Goal: Information Seeking & Learning: Learn about a topic

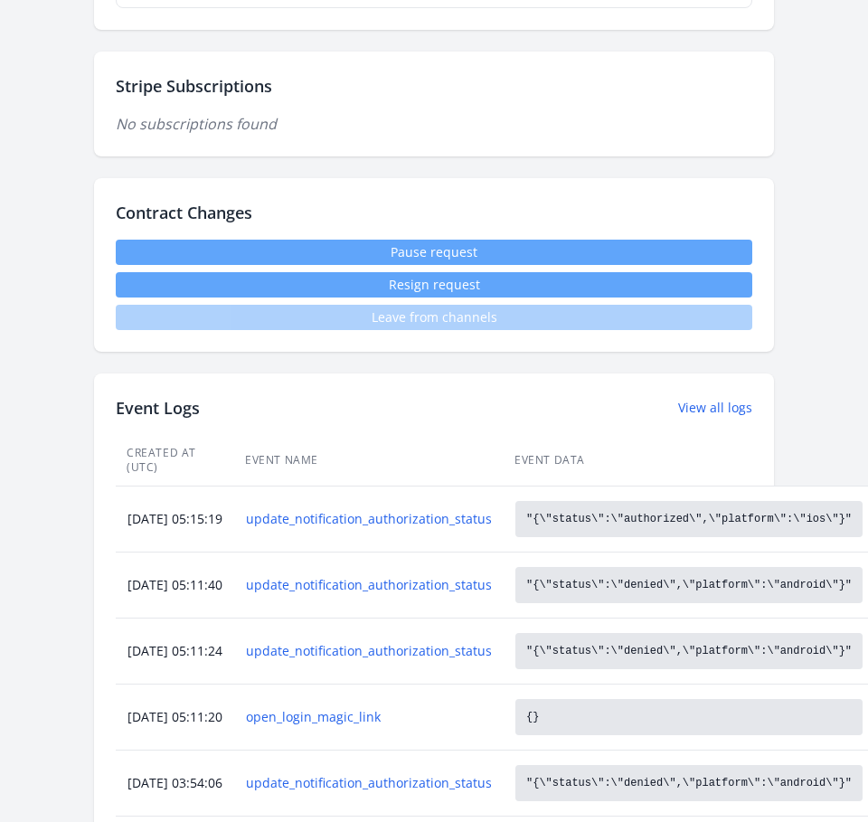
scroll to position [1010, 0]
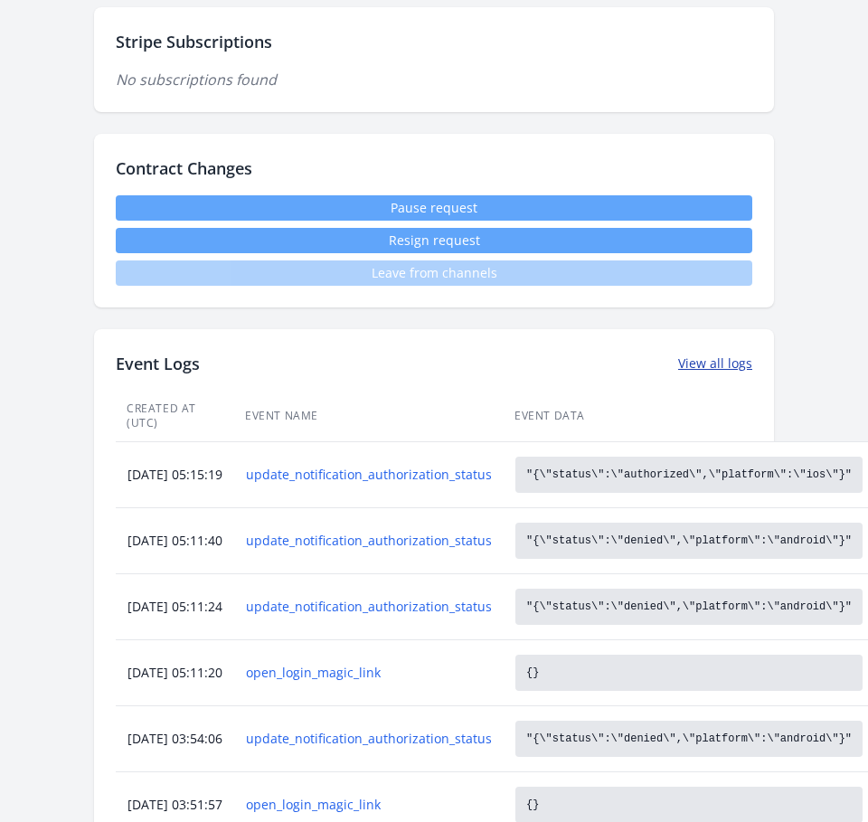
click at [702, 363] on link "View all logs" at bounding box center [715, 363] width 74 height 18
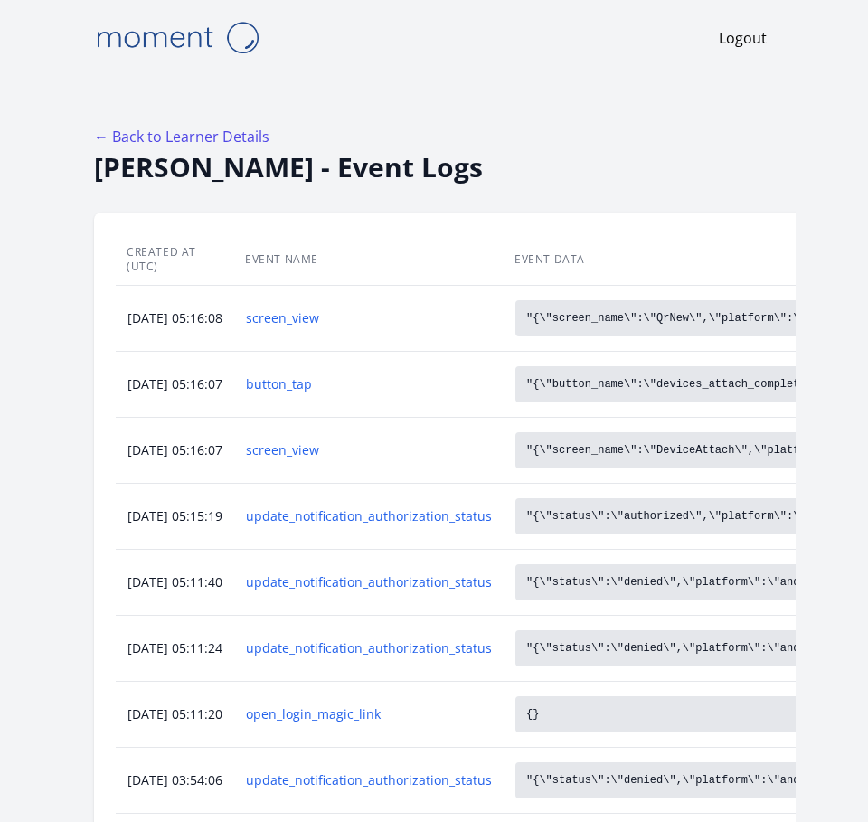
click at [514, 143] on div "← Back to Learner Details" at bounding box center [434, 137] width 680 height 22
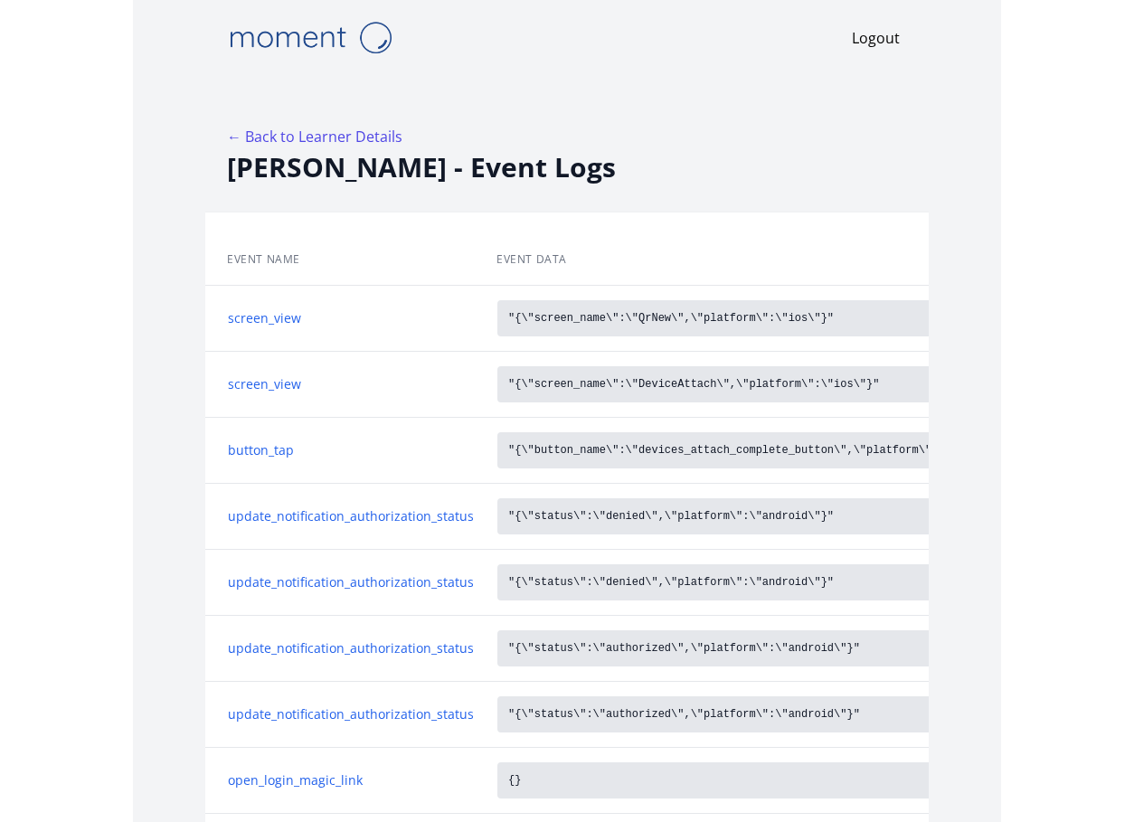
scroll to position [0, 67]
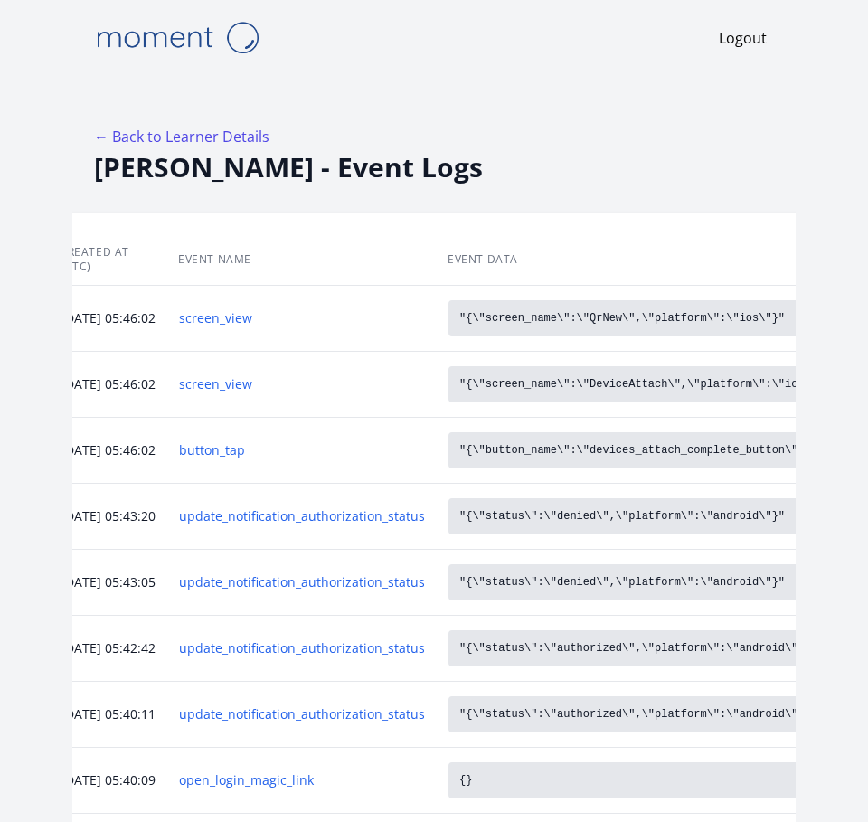
click at [565, 138] on div "← Back to Learner Details" at bounding box center [434, 137] width 680 height 22
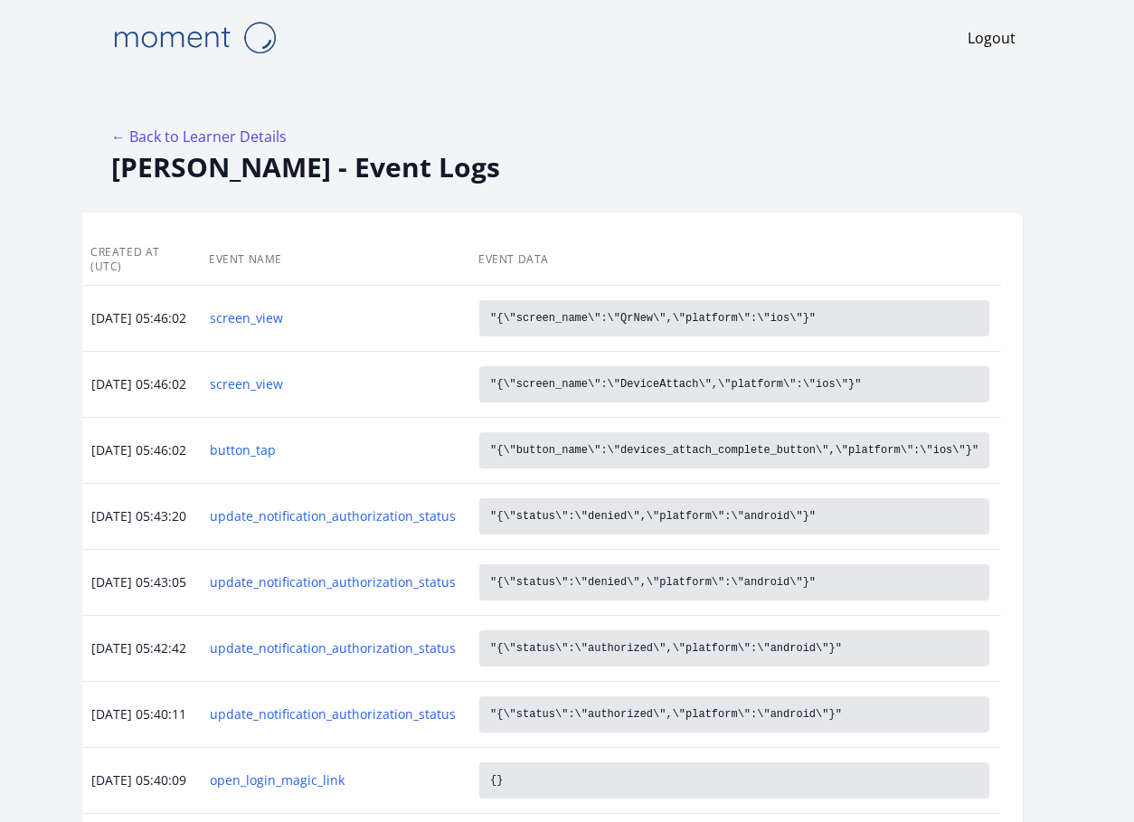
click at [340, 71] on div "Logout" at bounding box center [567, 37] width 926 height 75
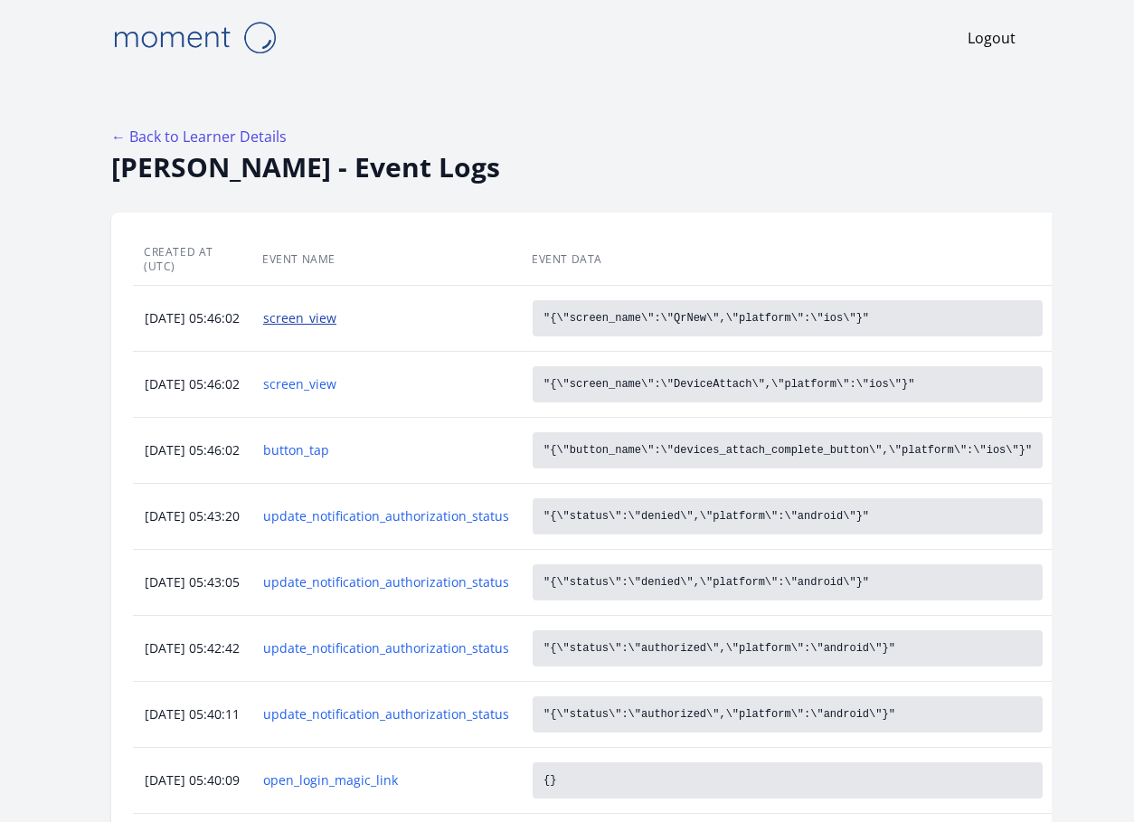
click at [336, 309] on link "screen_view" at bounding box center [386, 318] width 246 height 18
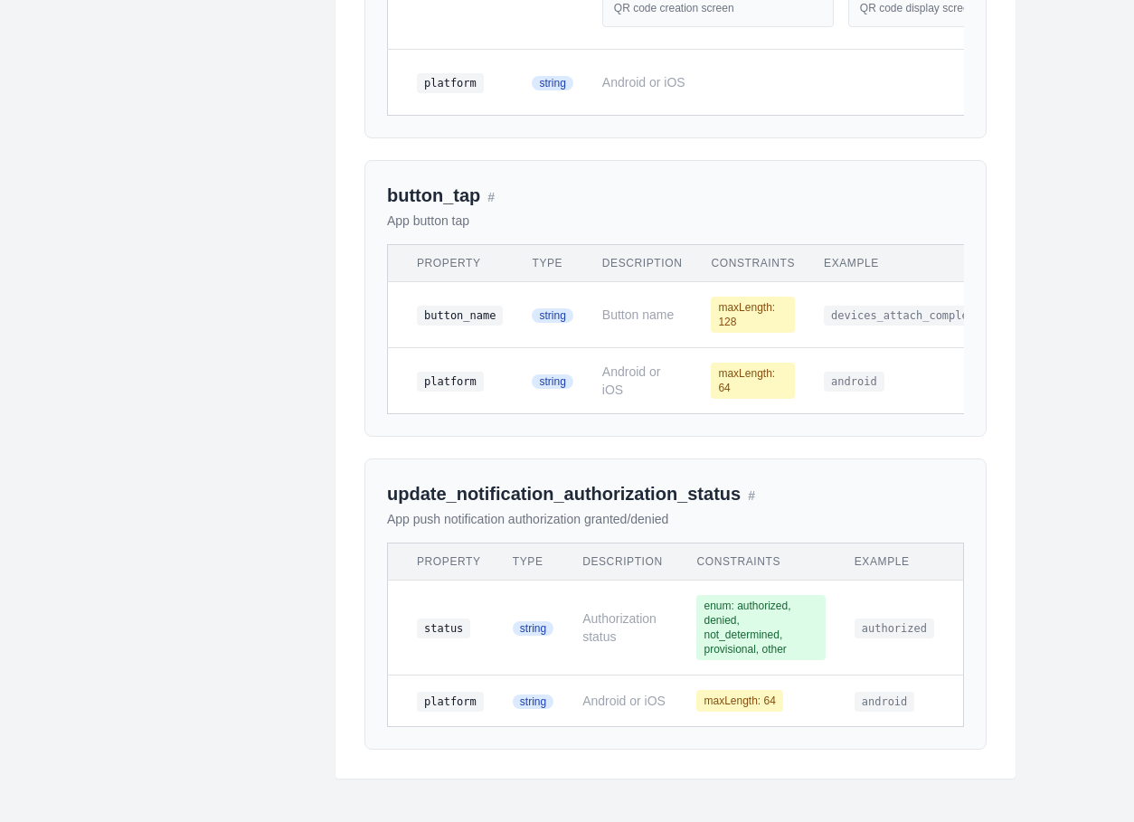
scroll to position [1586, 0]
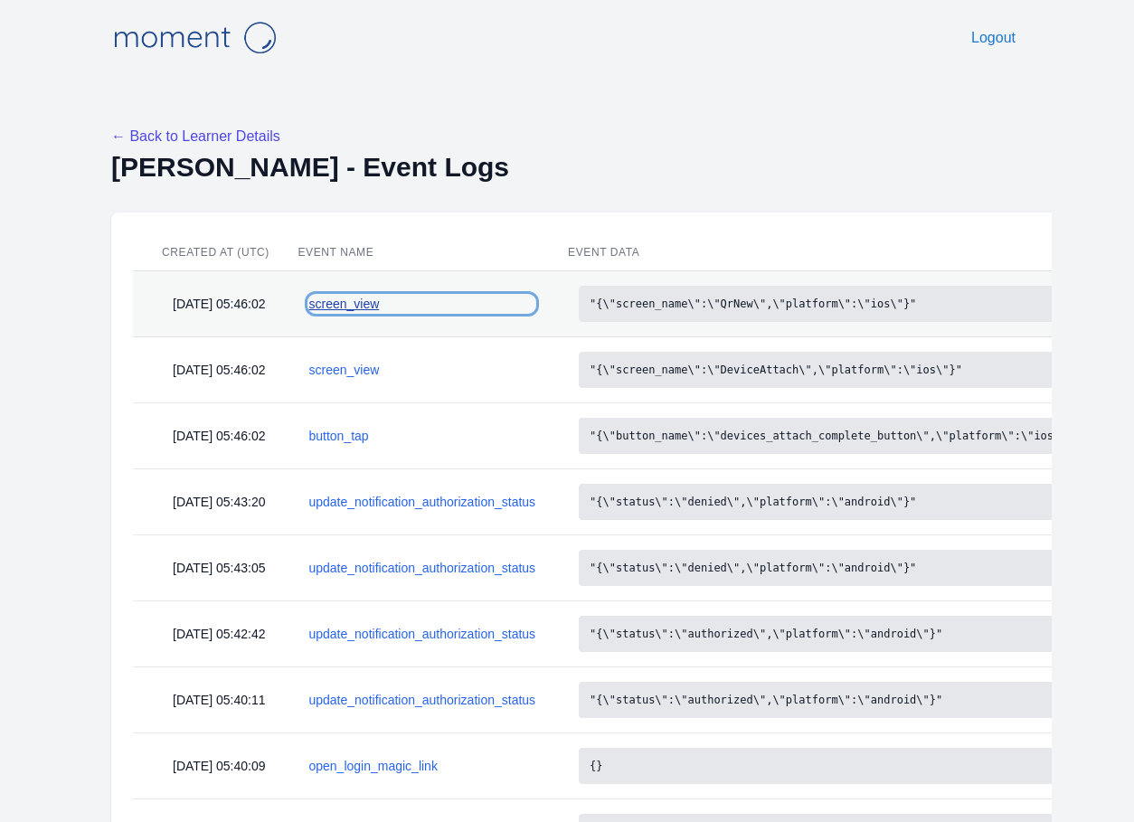
click at [364, 306] on link "screen_view" at bounding box center [421, 304] width 227 height 18
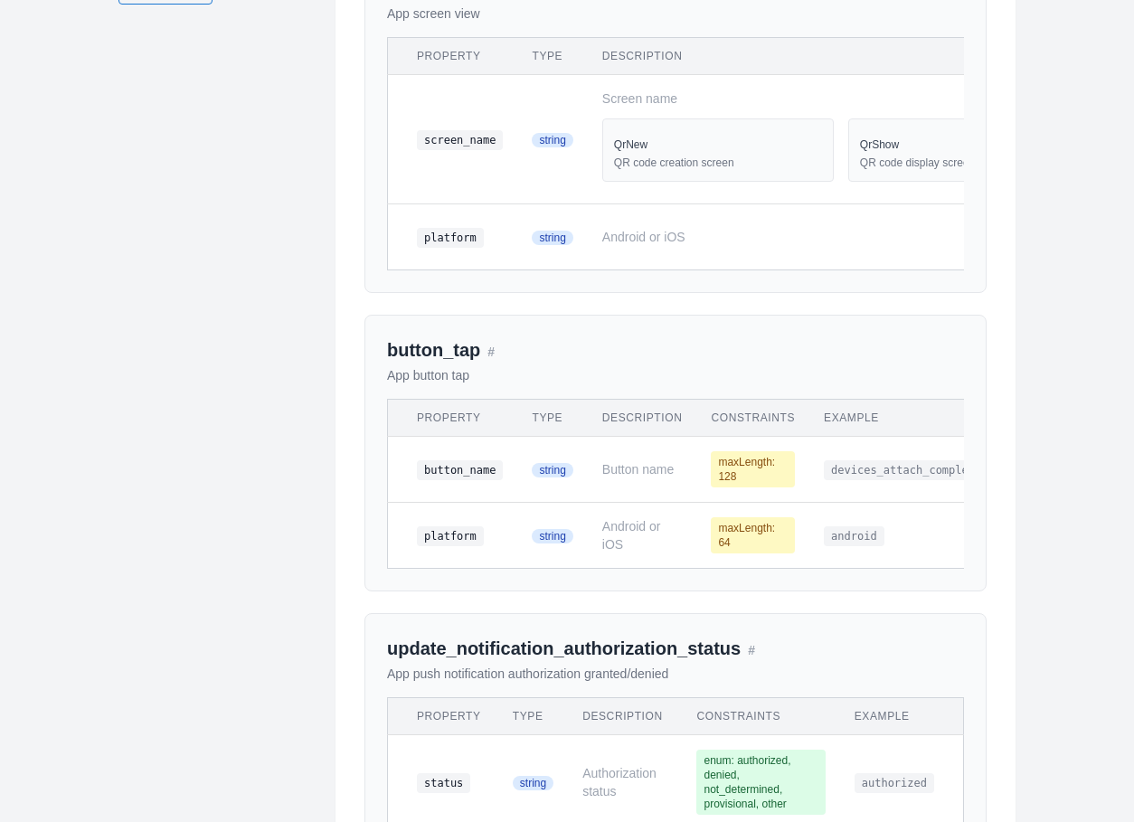
scroll to position [976, 0]
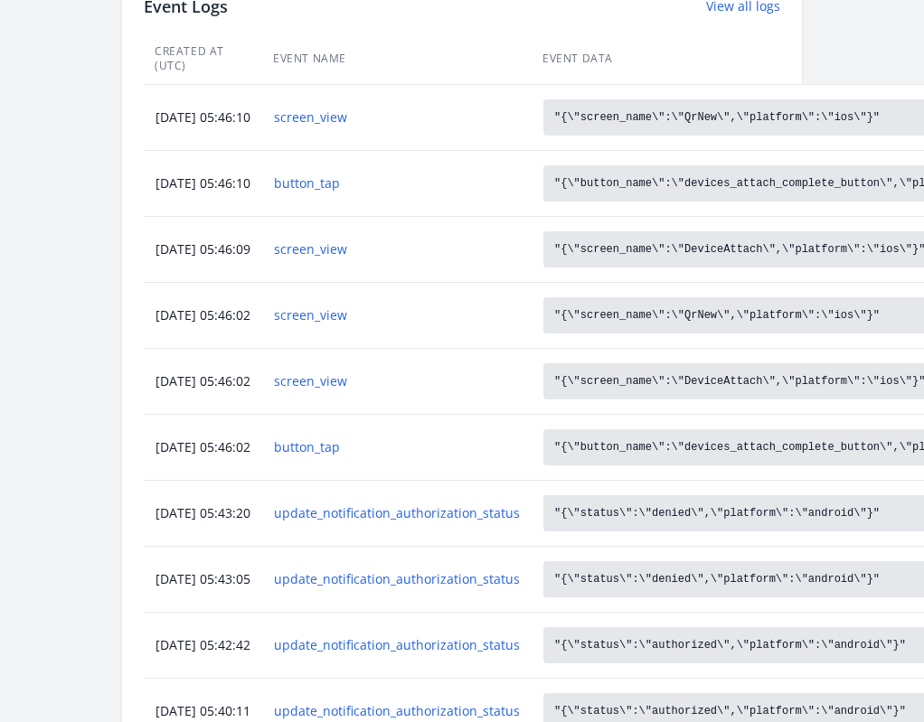
scroll to position [1356, 0]
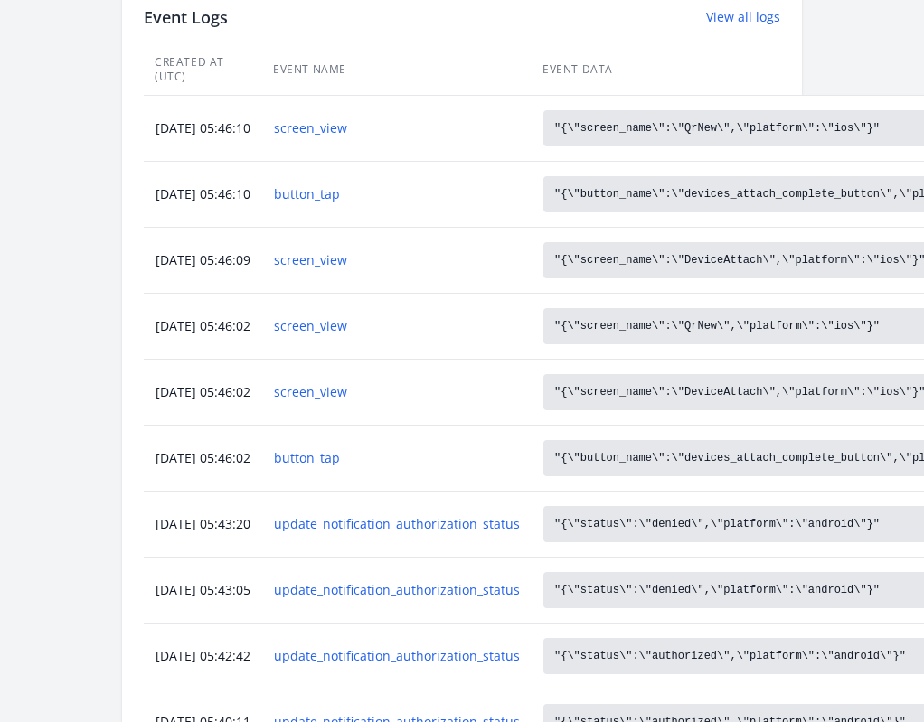
click at [335, 122] on td "screen_view" at bounding box center [396, 128] width 269 height 66
click at [336, 119] on link "screen_view" at bounding box center [397, 128] width 246 height 18
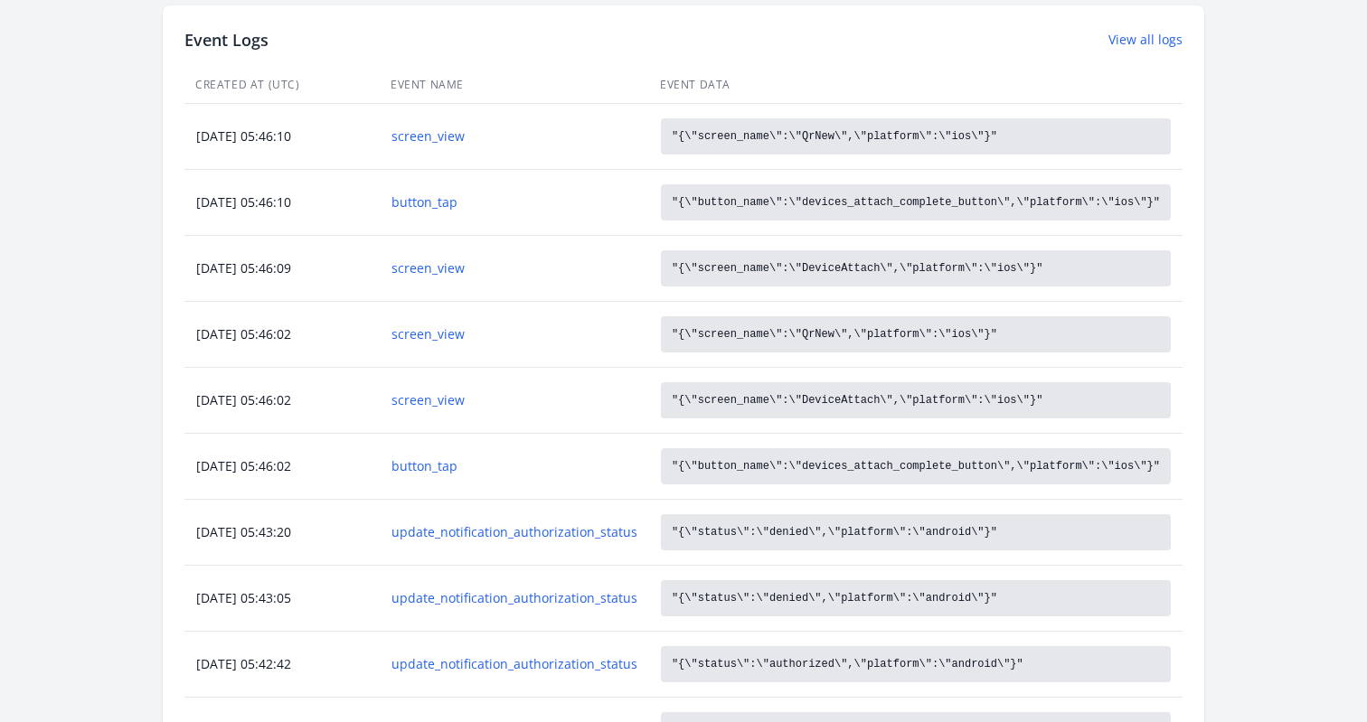
scroll to position [836, 0]
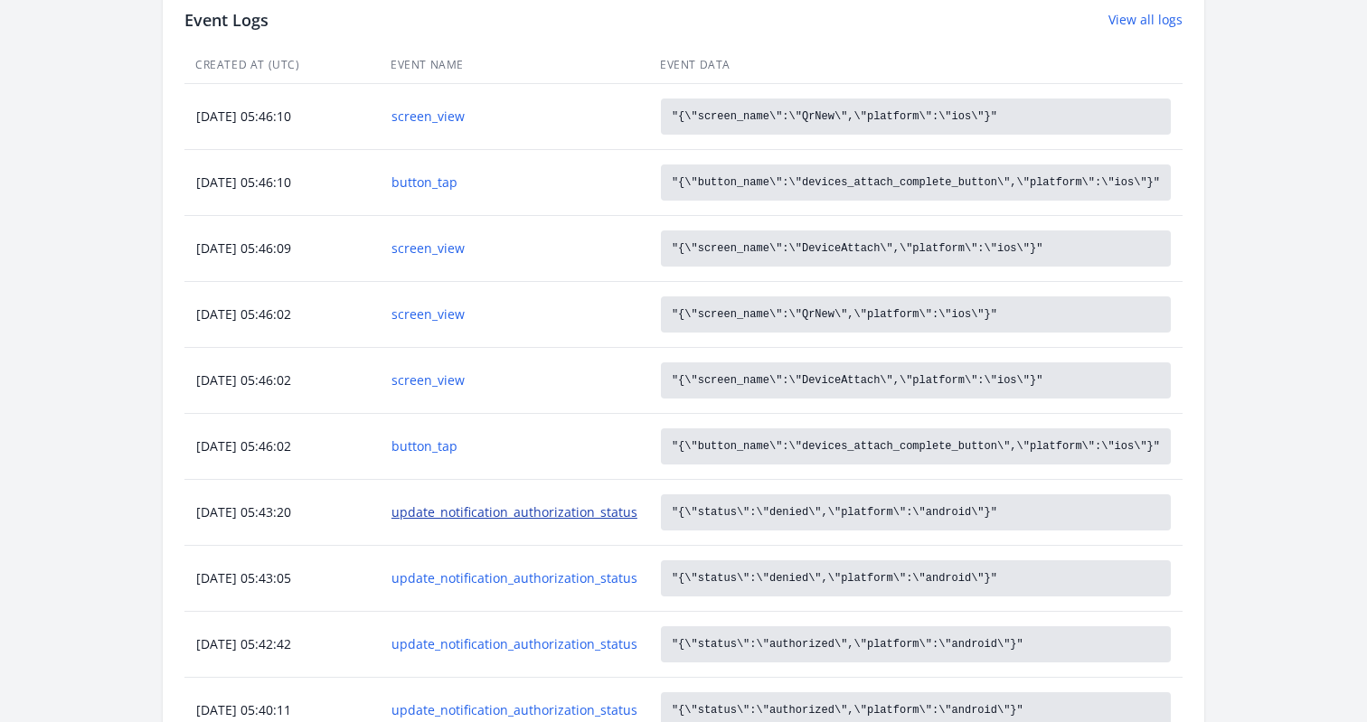
click at [559, 516] on link "update_notification_authorization_status" at bounding box center [515, 513] width 246 height 18
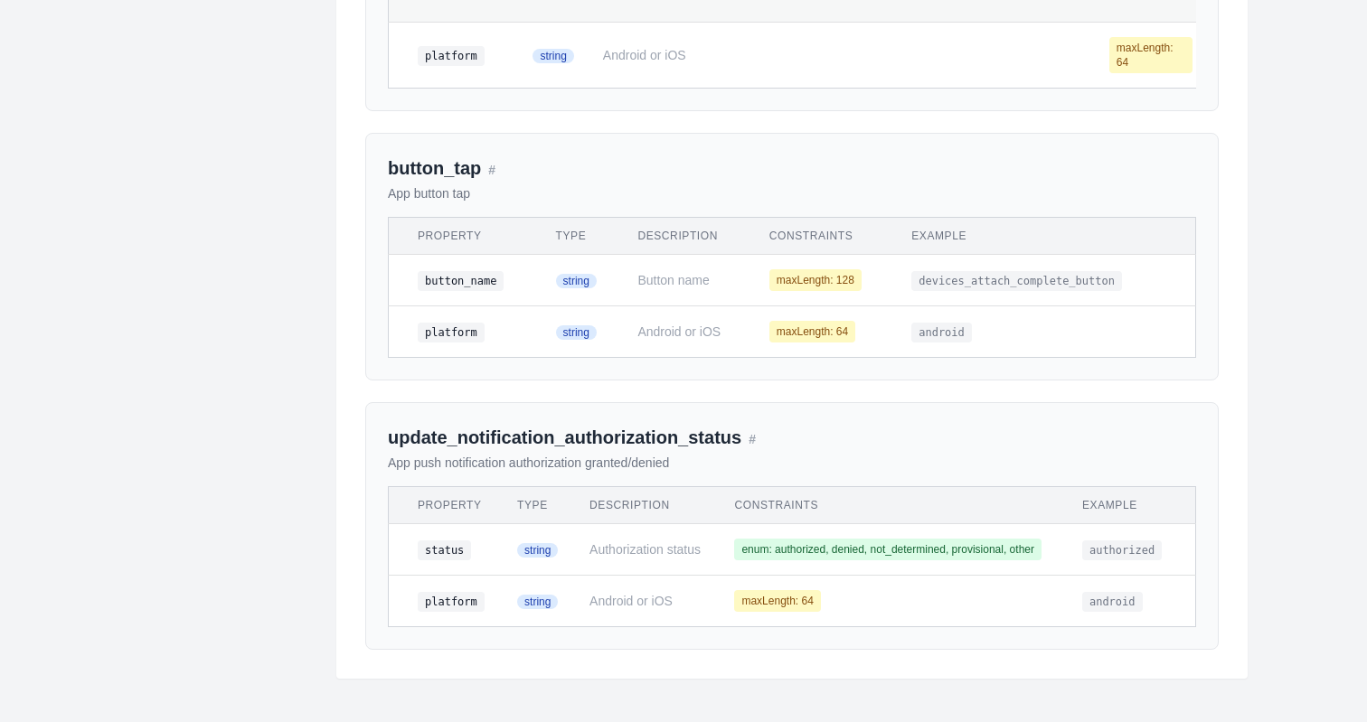
scroll to position [2359, 0]
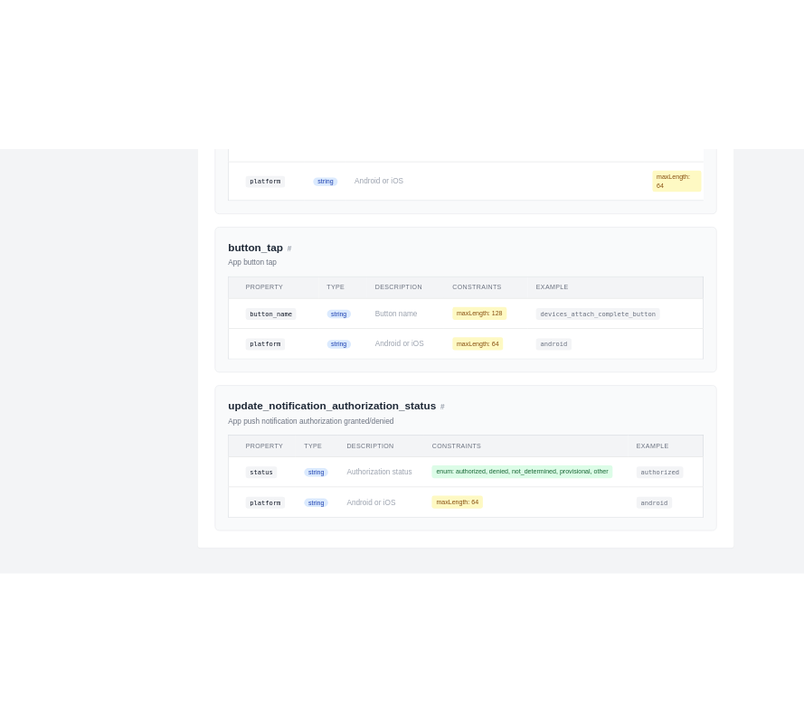
scroll to position [836, 0]
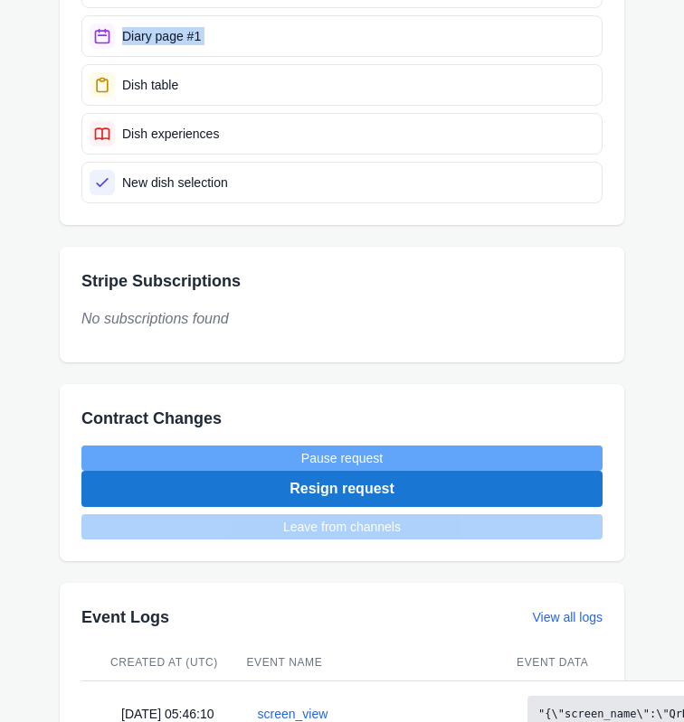
drag, startPoint x: 3, startPoint y: 117, endPoint x: -20, endPoint y: 117, distance: 22.6
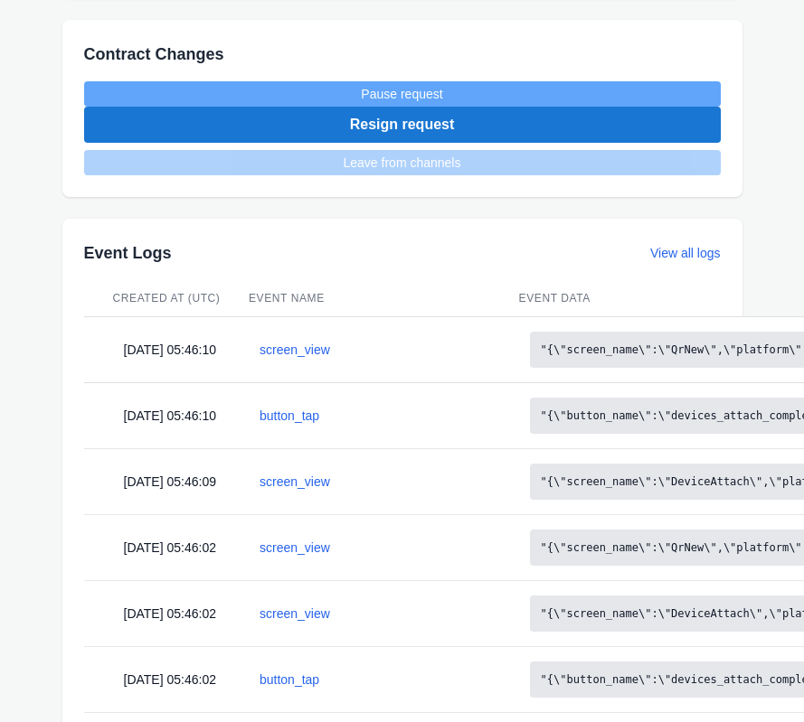
scroll to position [1245, 0]
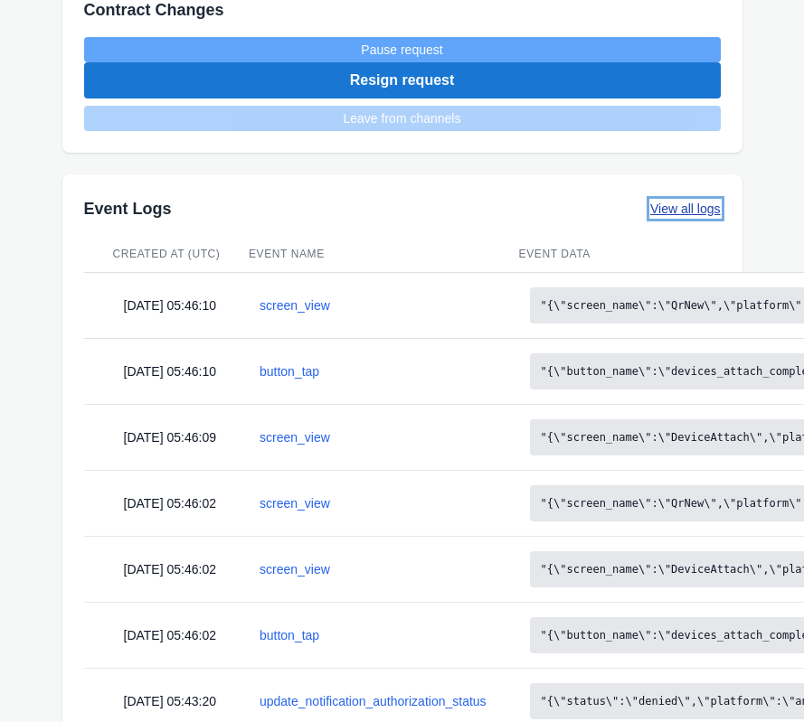
click at [694, 206] on link "View all logs" at bounding box center [685, 209] width 71 height 18
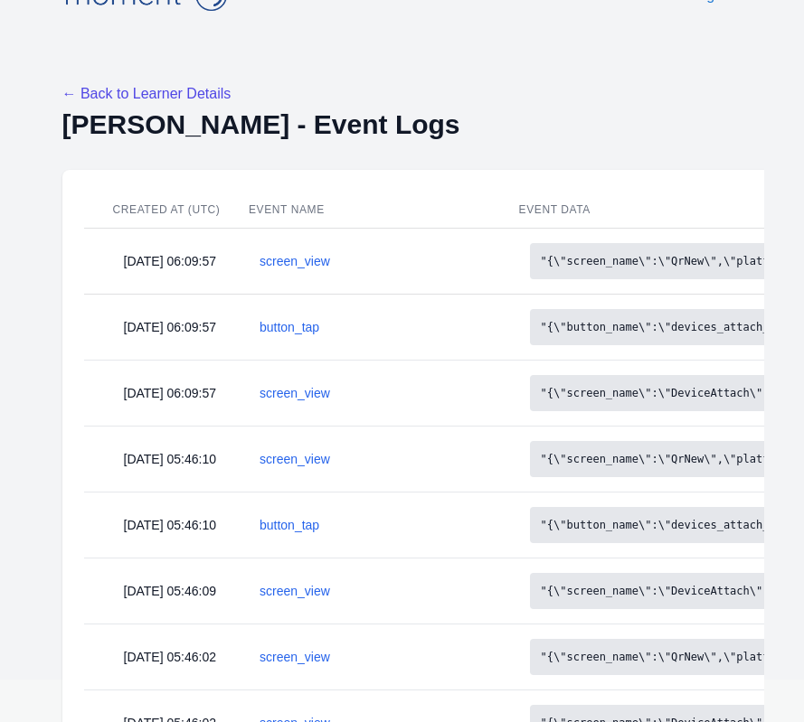
scroll to position [35, 0]
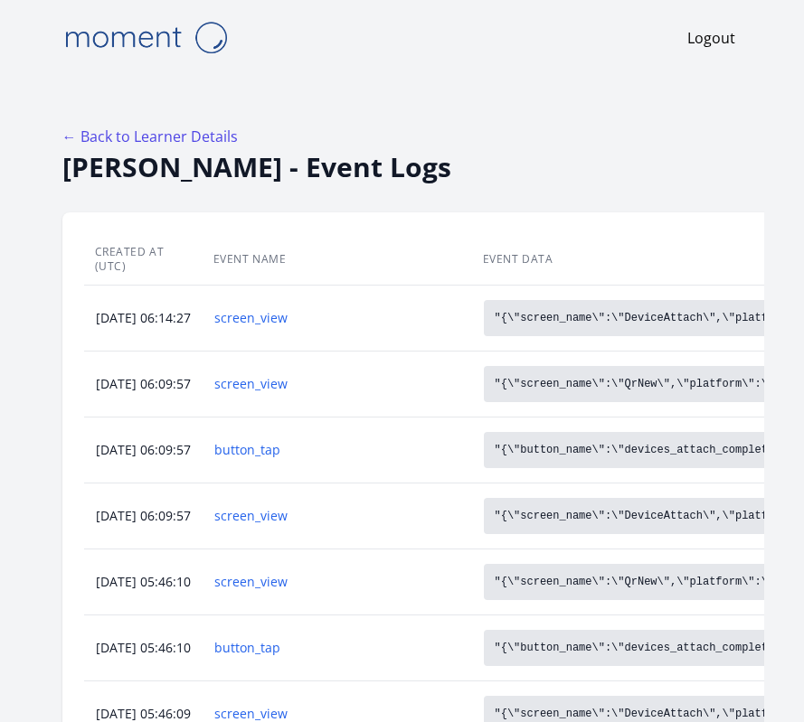
scroll to position [35, 0]
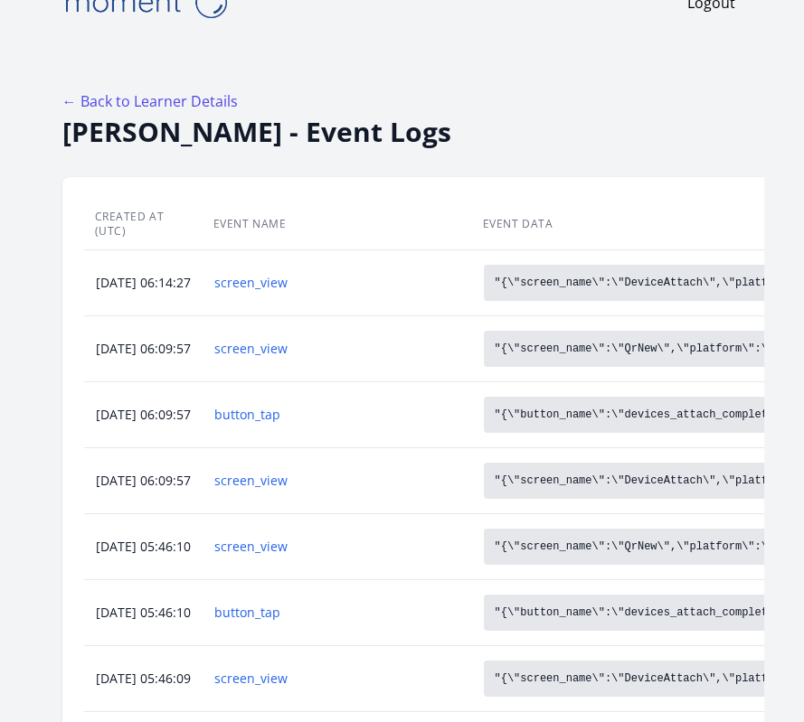
drag, startPoint x: 171, startPoint y: 269, endPoint x: 201, endPoint y: 269, distance: 29.8
click at [201, 274] on div "[DATE] 06:14:27" at bounding box center [143, 283] width 117 height 18
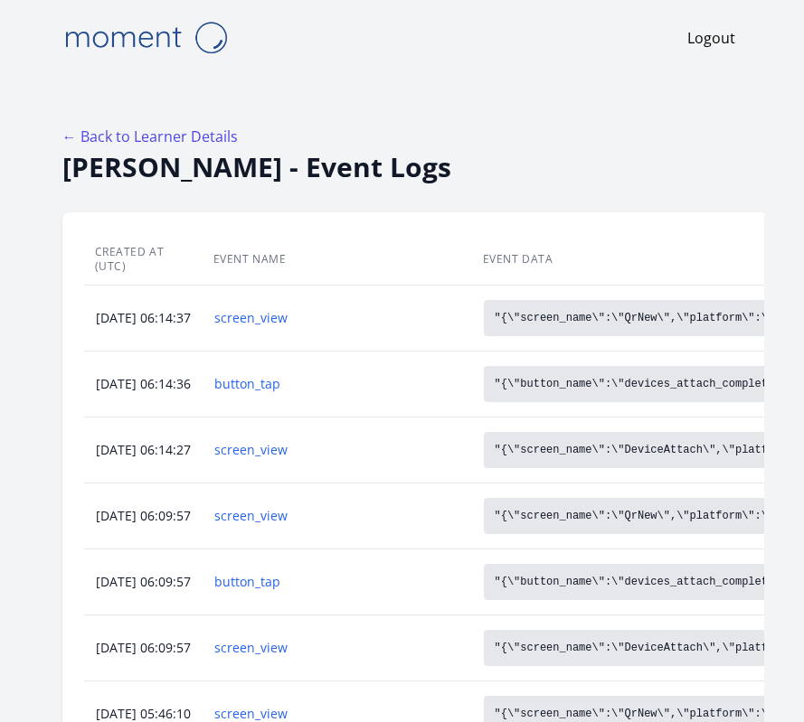
scroll to position [35, 0]
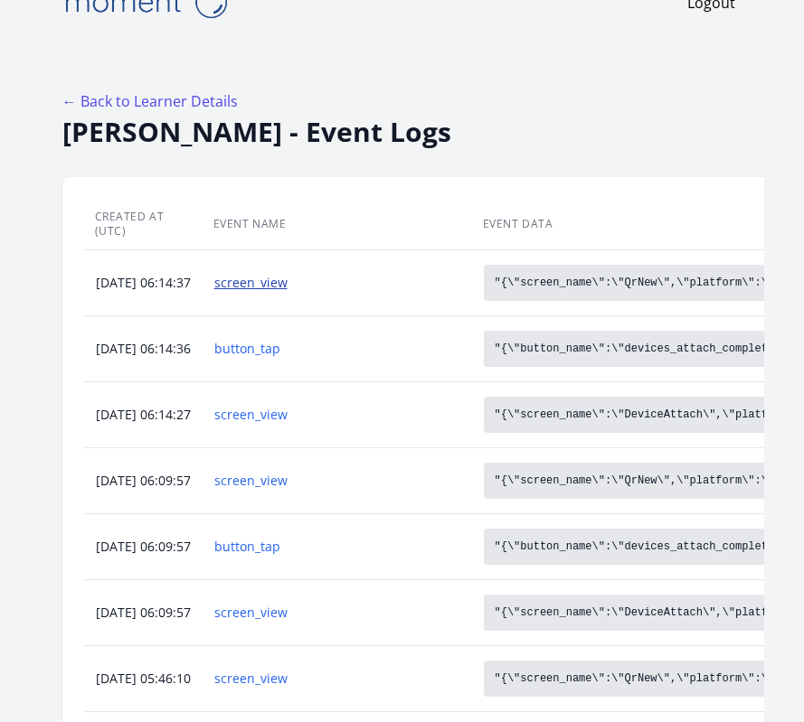
drag, startPoint x: 201, startPoint y: 266, endPoint x: 325, endPoint y: 265, distance: 123.9
click at [325, 265] on tr "[DATE] 06:14:37 screen_view "{\"screen_name\":\"QrNew\",\"platform\":\"ios\"}"" at bounding box center [544, 283] width 921 height 66
drag, startPoint x: 189, startPoint y: 335, endPoint x: 354, endPoint y: 335, distance: 164.6
click at [354, 335] on tr "[DATE] 06:14:36 button_tap "{\"button_name\":\"devices_attach_complete_button\"…" at bounding box center [544, 349] width 921 height 66
click at [291, 274] on link "screen_view" at bounding box center [337, 283] width 246 height 18
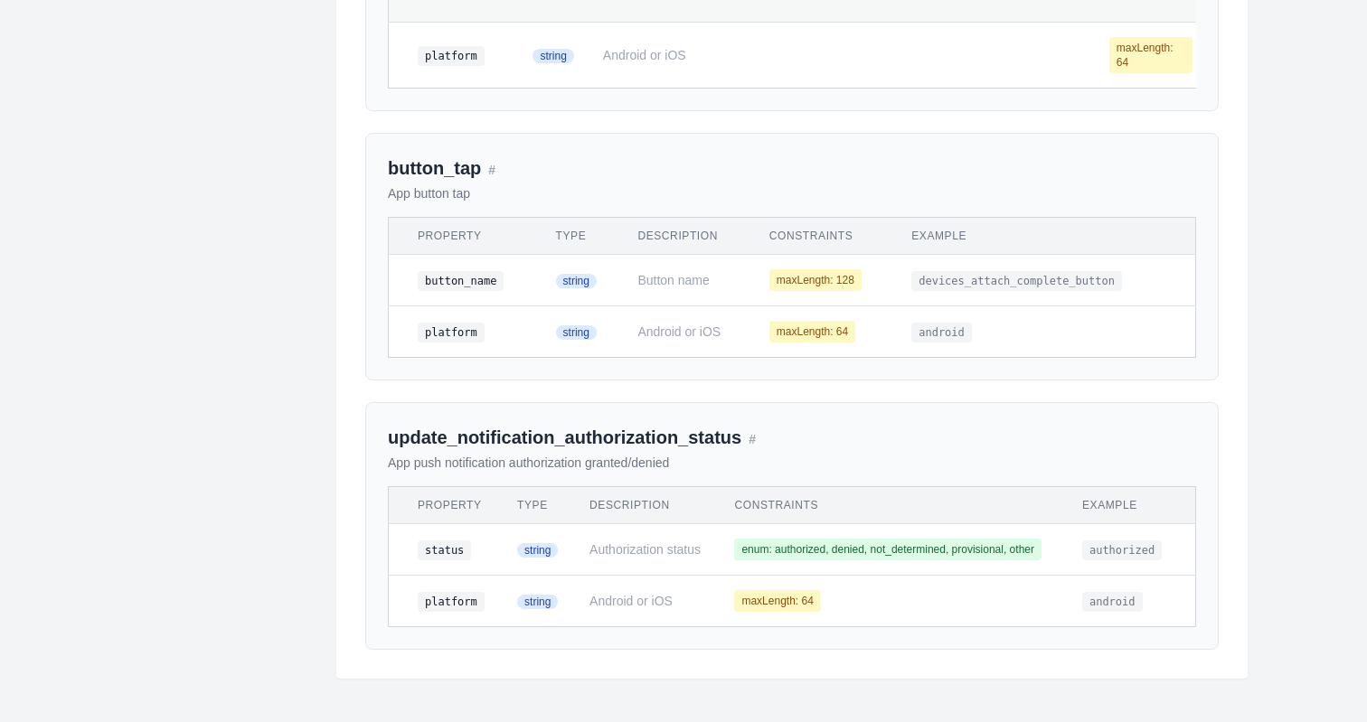
scroll to position [1698, 0]
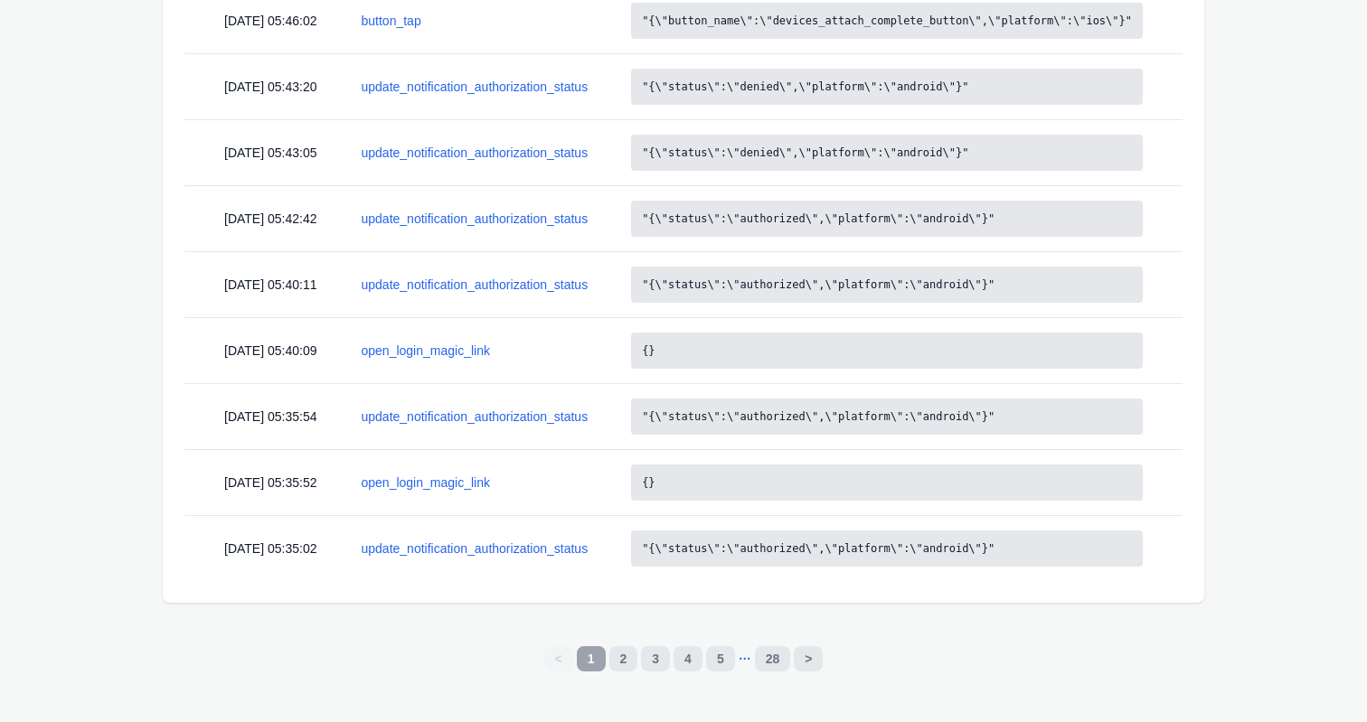
scroll to position [35, 0]
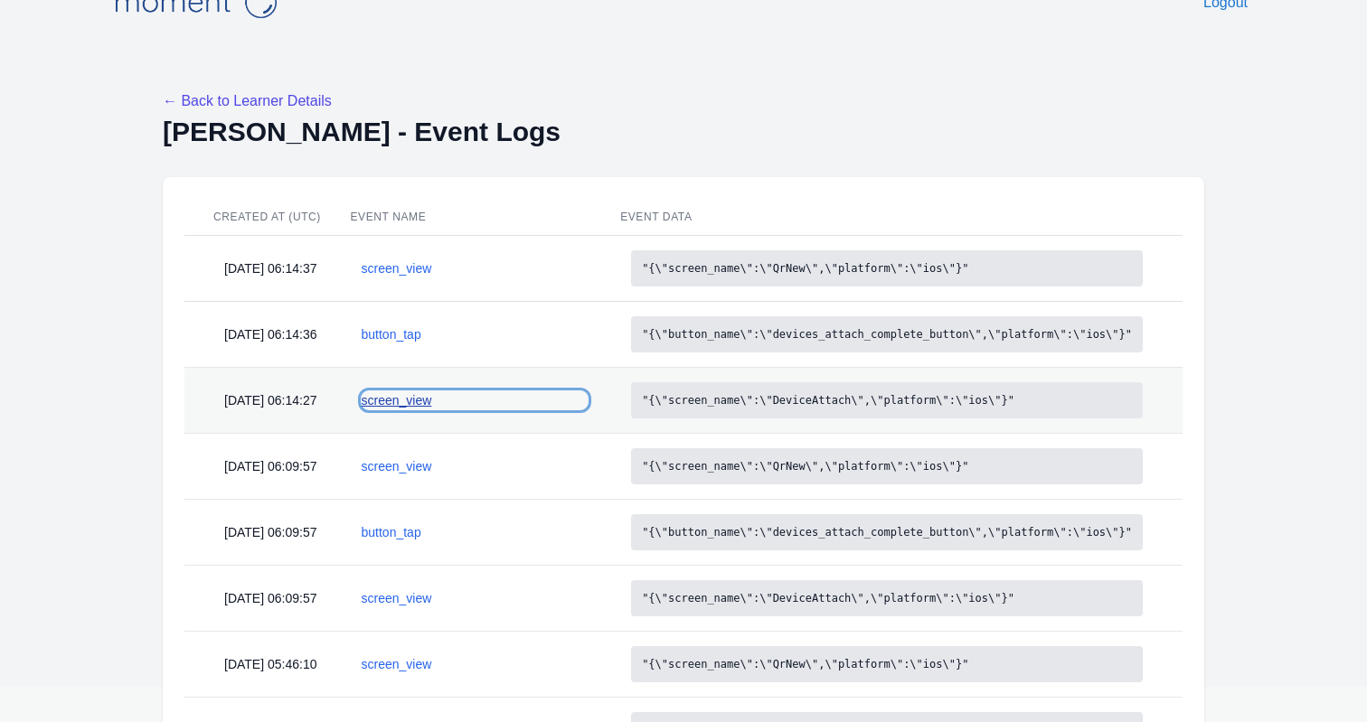
click at [433, 406] on link "screen_view" at bounding box center [475, 401] width 227 height 18
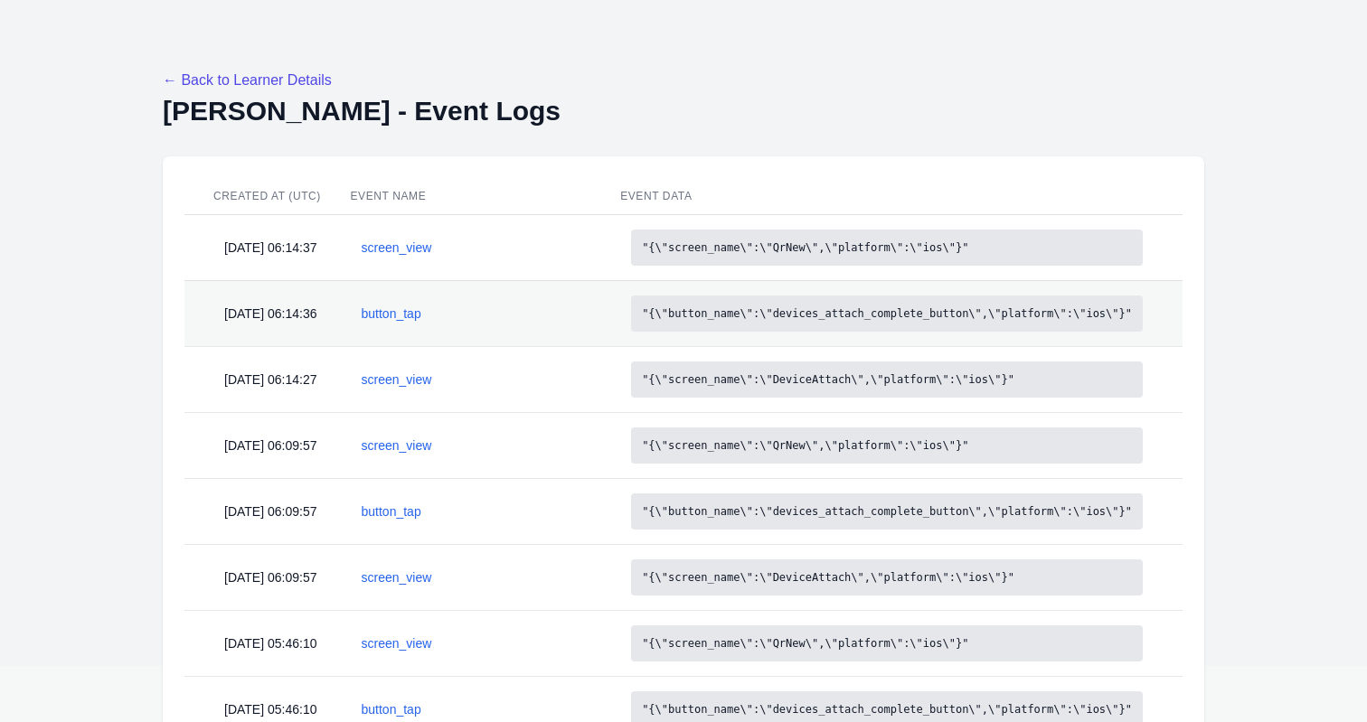
scroll to position [54, 0]
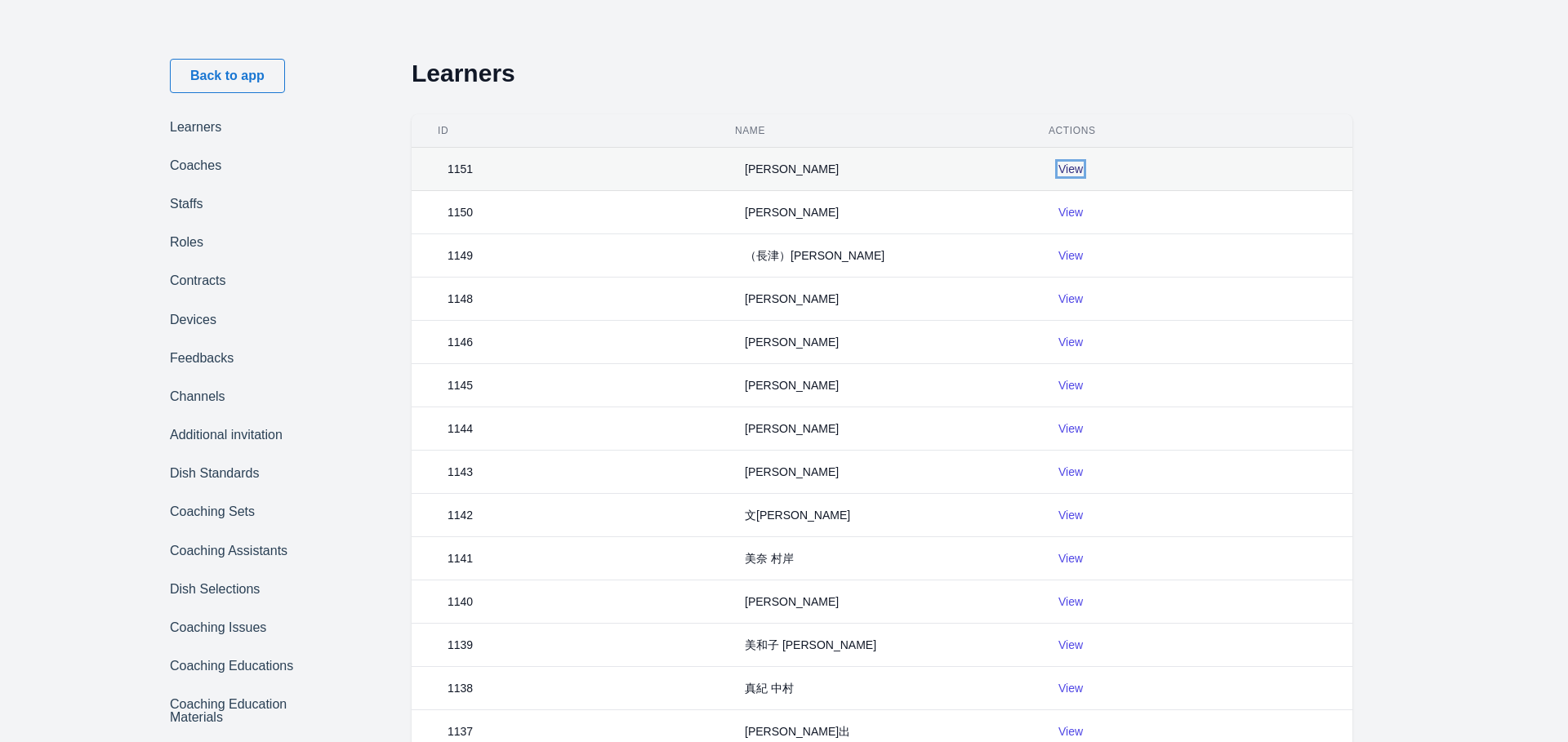
click at [1078, 165] on link "View" at bounding box center [1070, 169] width 24 height 13
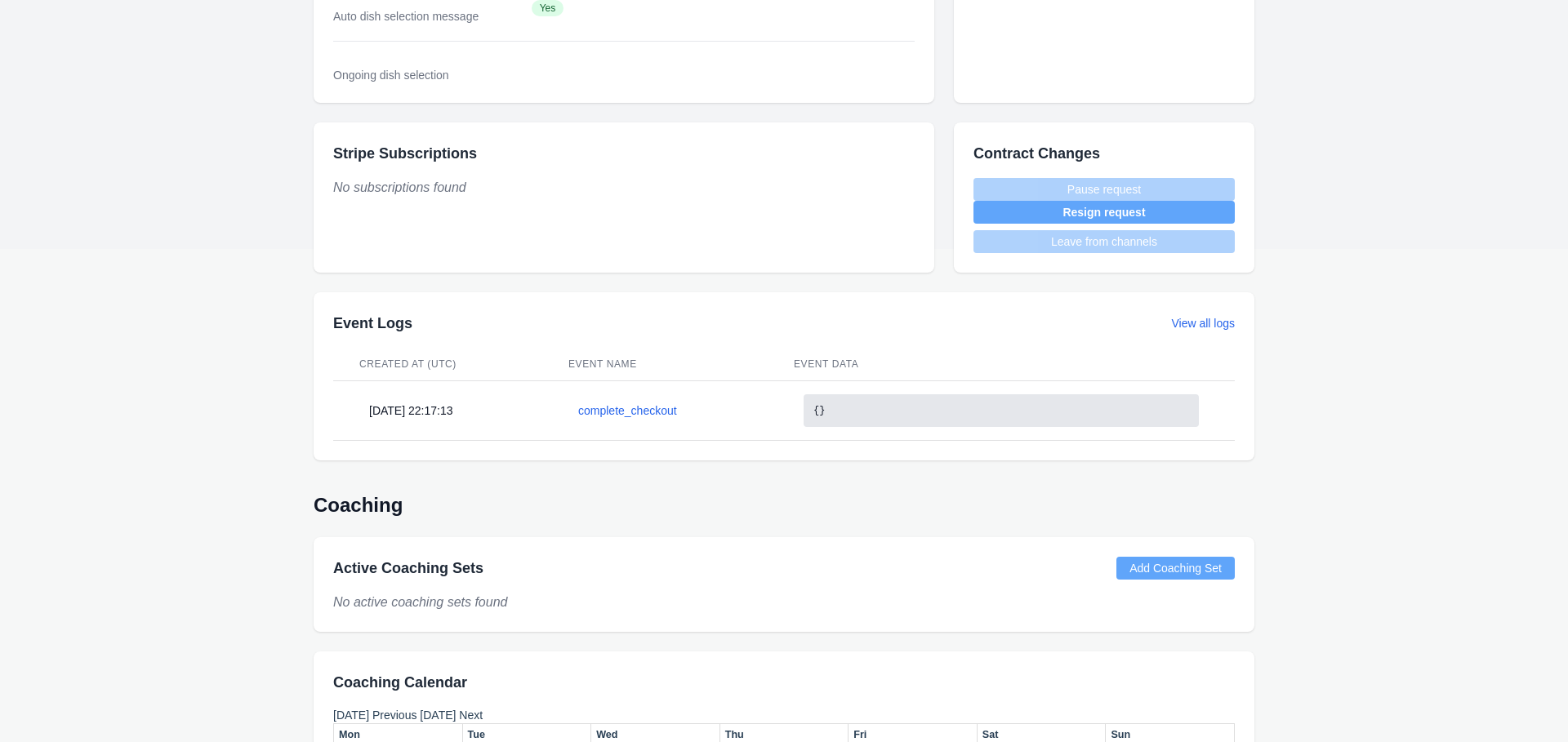
scroll to position [601, 0]
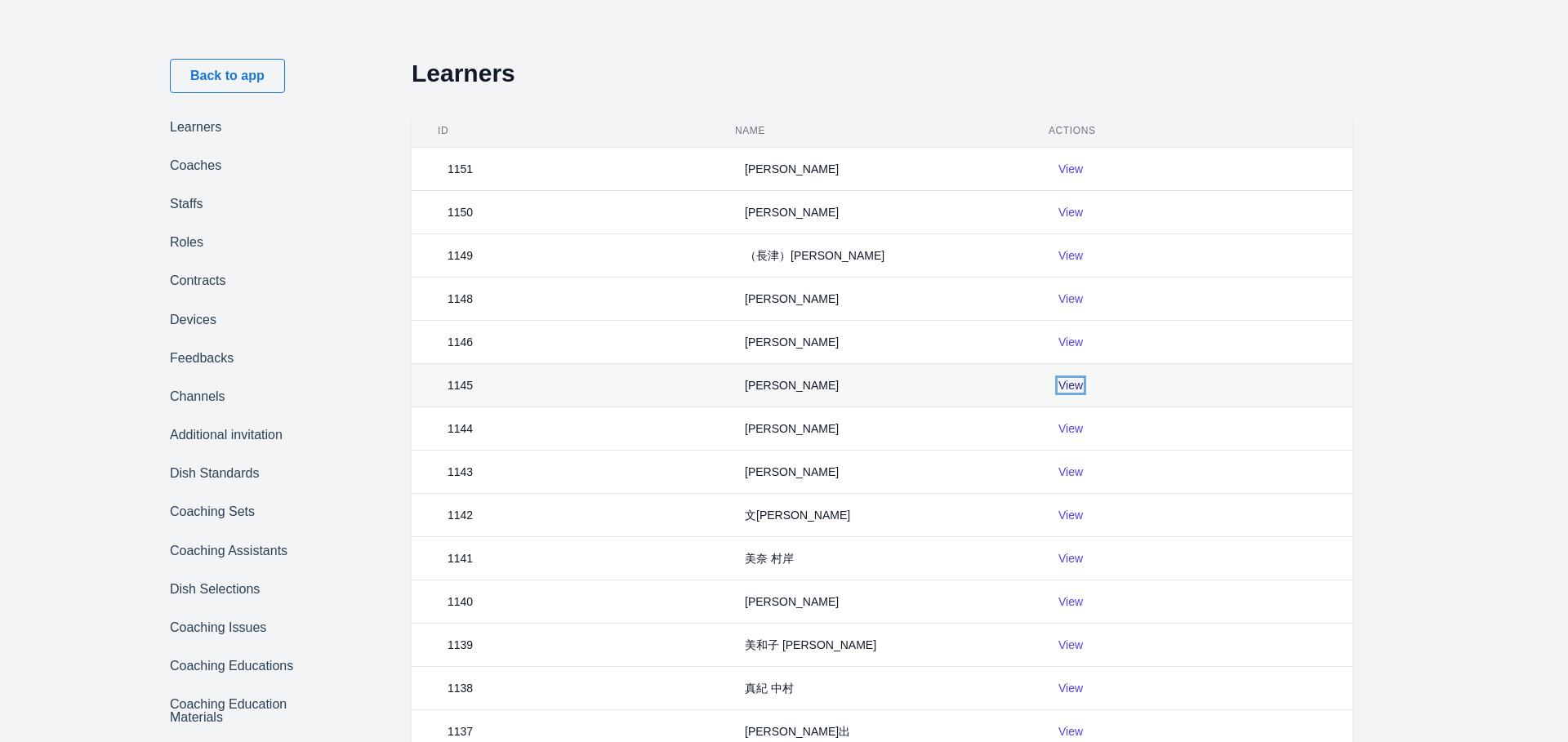
click at [1072, 389] on link "View" at bounding box center [1070, 385] width 24 height 13
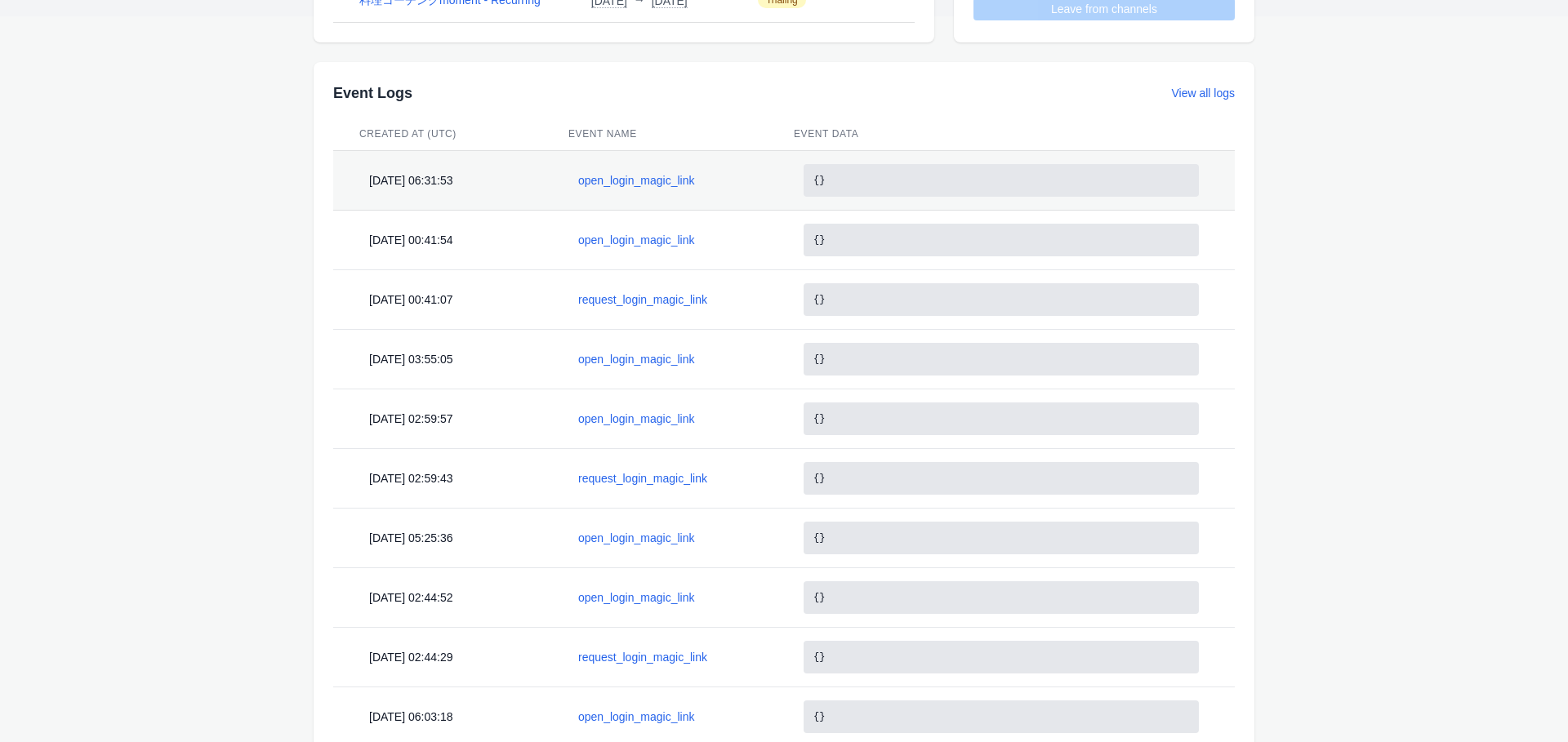
scroll to position [716, 0]
